Goal: Task Accomplishment & Management: Manage account settings

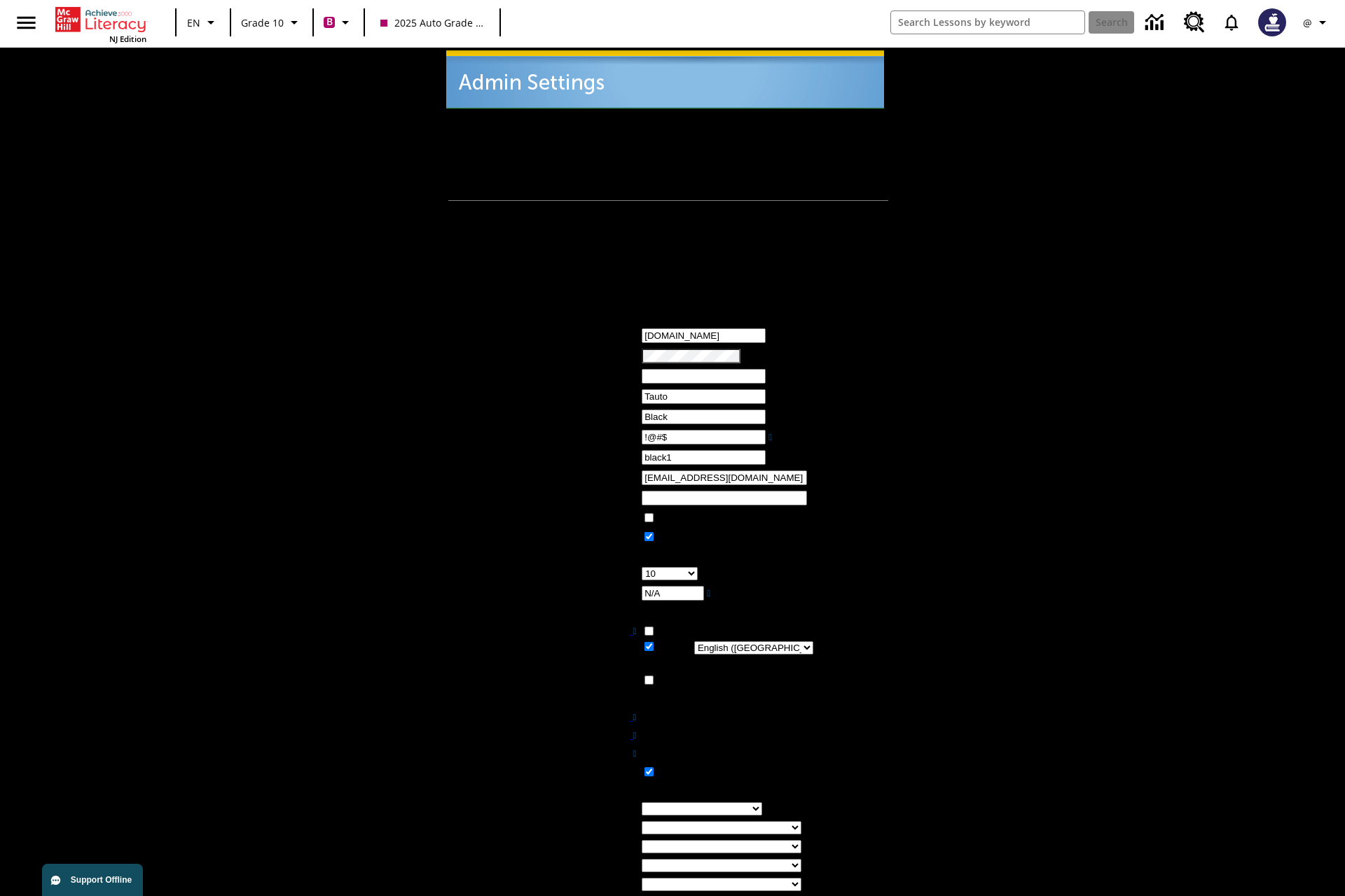
type input "!@#$"
click at [1317, 22] on icon "Profile/Settings" at bounding box center [1322, 22] width 16 height 16
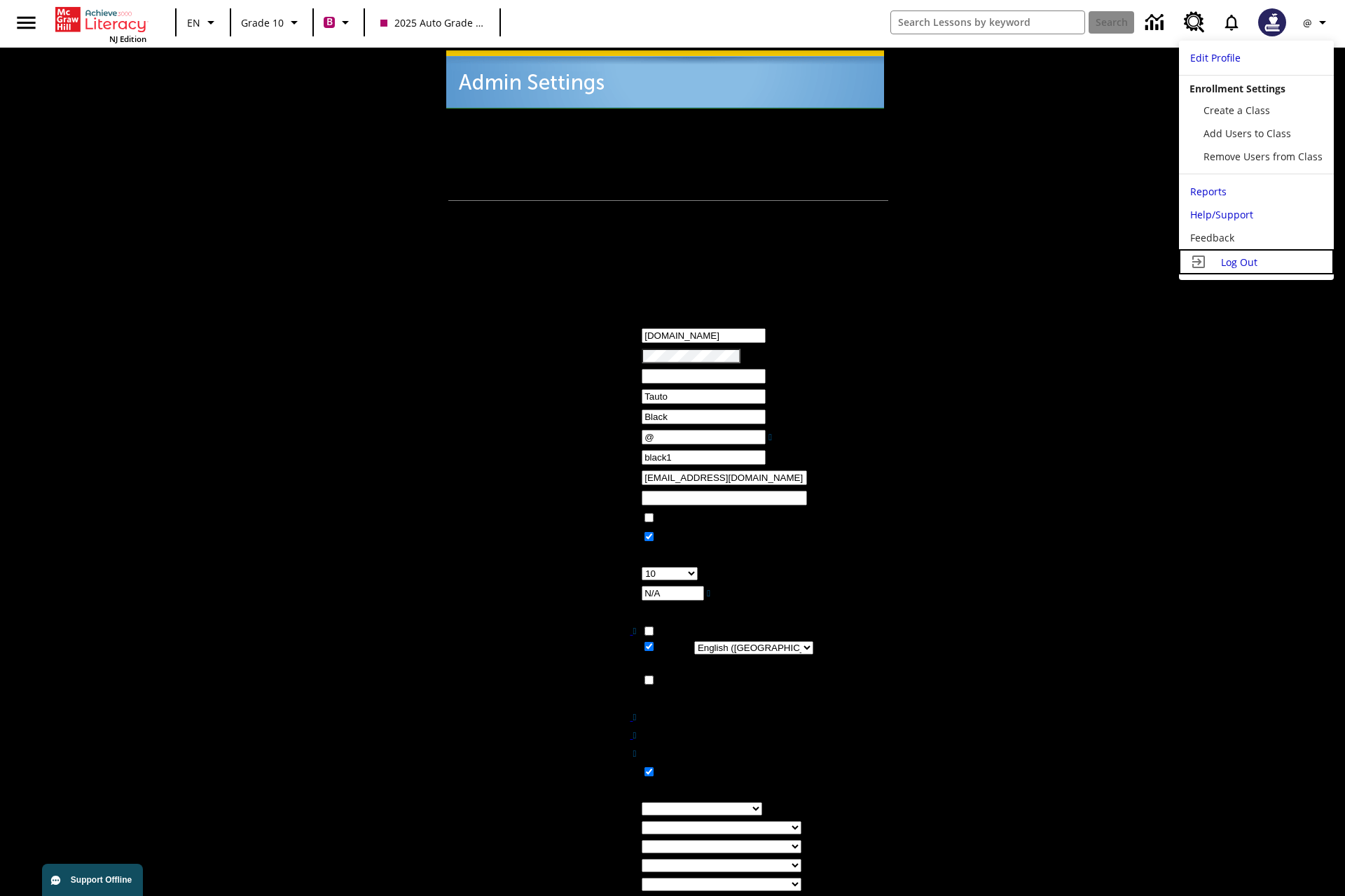
click at [1255, 262] on span "Log Out" at bounding box center [1239, 262] width 37 height 13
